Goal: Find contact information: Find contact information

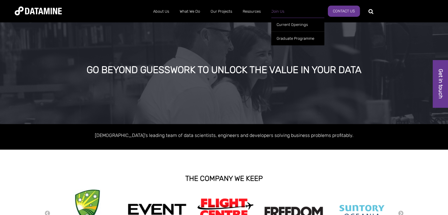
click at [274, 12] on link "Join Us" at bounding box center [278, 11] width 24 height 15
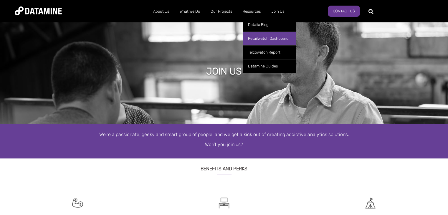
click at [255, 34] on link "Retailwatch Dashboard" at bounding box center [269, 39] width 53 height 14
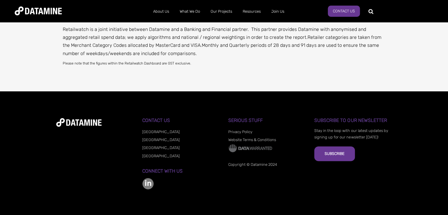
scroll to position [276, 0]
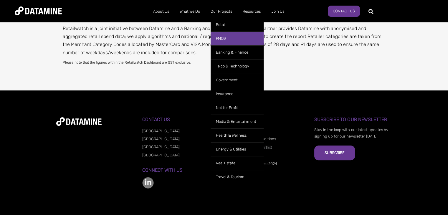
click at [225, 39] on link "FMCG" at bounding box center [237, 39] width 53 height 14
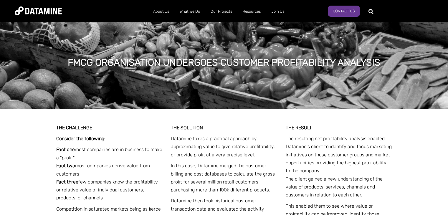
scroll to position [943, 0]
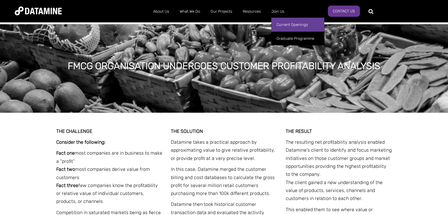
click at [283, 23] on link "Current Openings" at bounding box center [297, 25] width 53 height 14
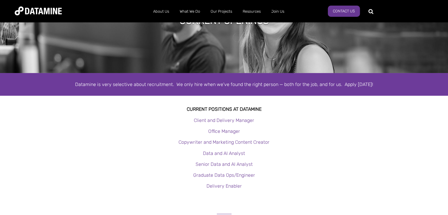
scroll to position [52, 0]
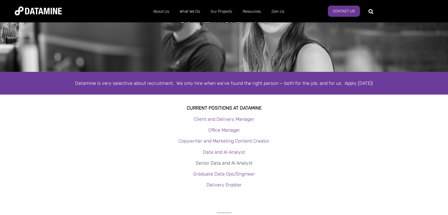
click at [214, 163] on link "Senior Data and AI Analyst" at bounding box center [224, 163] width 57 height 6
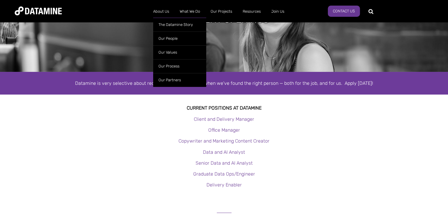
click at [160, 15] on ul "The Datamine Story Our People Our Values Our Process Our Partners" at bounding box center [179, 51] width 53 height 72
click at [166, 34] on link "Our People" at bounding box center [179, 39] width 53 height 14
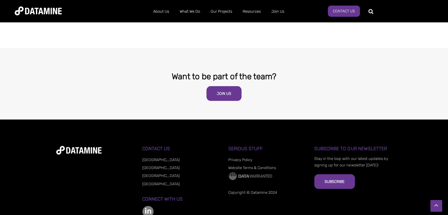
scroll to position [1189, 0]
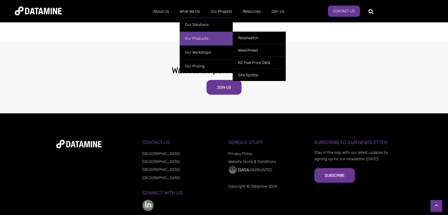
click at [199, 37] on link "Our Products" at bounding box center [206, 39] width 53 height 14
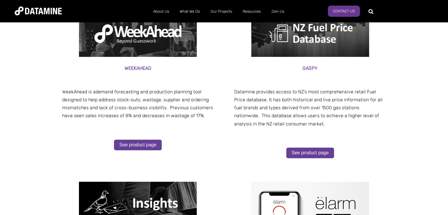
scroll to position [171, 0]
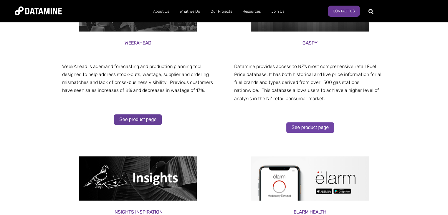
click at [306, 127] on link "See product page" at bounding box center [310, 127] width 48 height 11
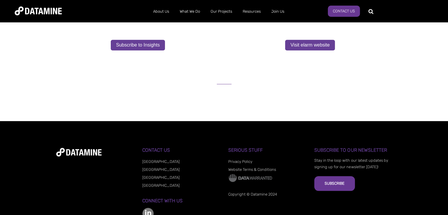
scroll to position [442, 0]
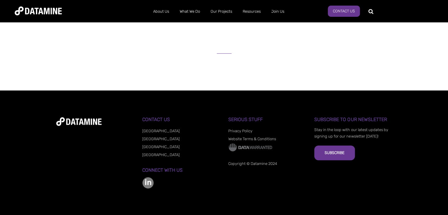
click at [150, 146] on link "[GEOGRAPHIC_DATA]" at bounding box center [160, 147] width 37 height 4
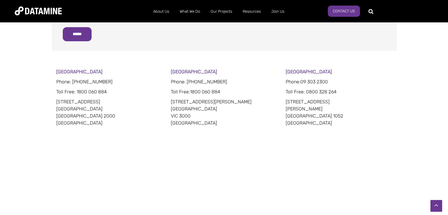
scroll to position [316, 0]
